Goal: Task Accomplishment & Management: Manage account settings

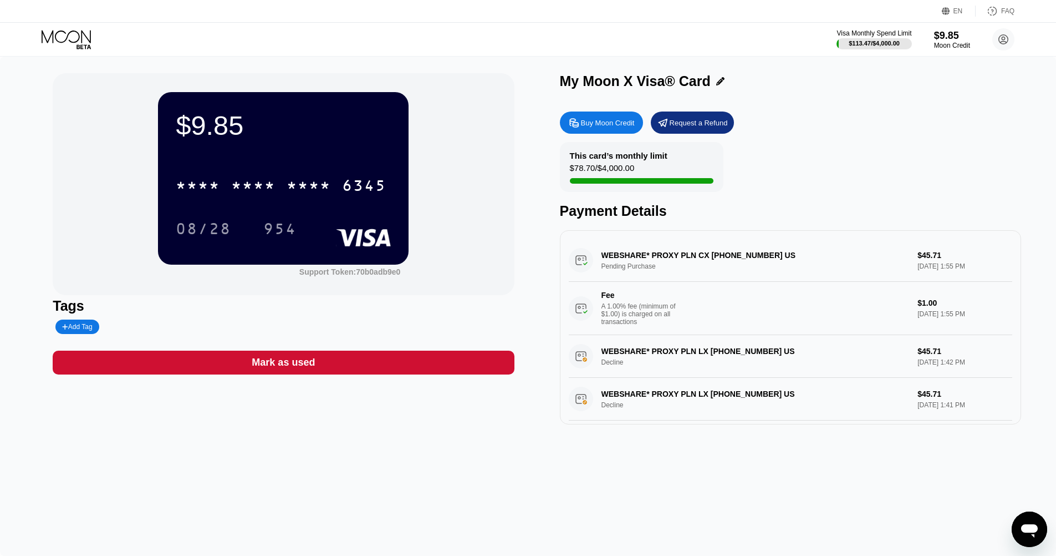
click at [70, 46] on icon at bounding box center [68, 39] width 52 height 19
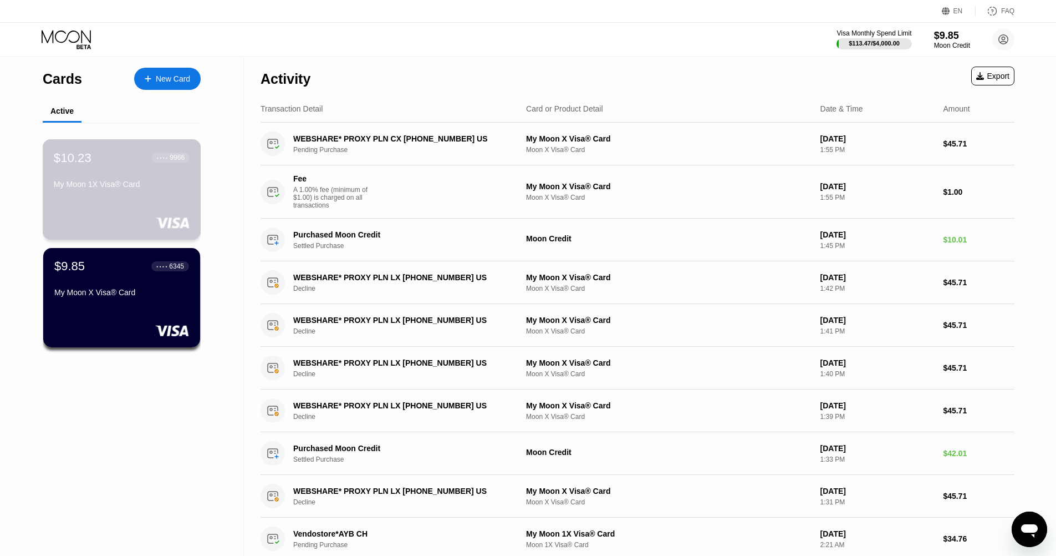
drag, startPoint x: 95, startPoint y: 161, endPoint x: 62, endPoint y: 166, distance: 33.0
click at [67, 163] on div "$10.23 ● ● ● ● 9966" at bounding box center [122, 157] width 136 height 14
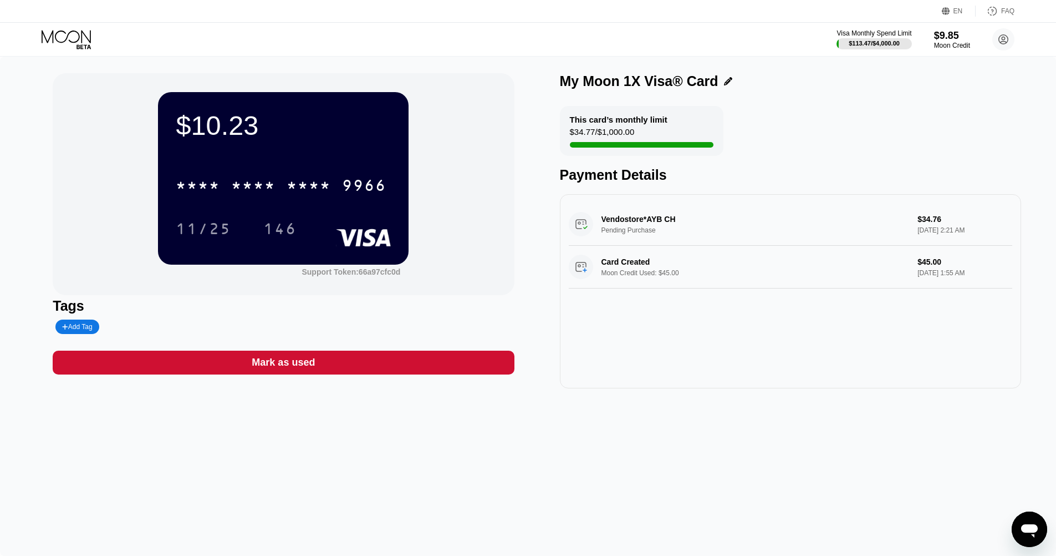
click at [63, 35] on icon at bounding box center [68, 39] width 52 height 19
